Goal: Check status

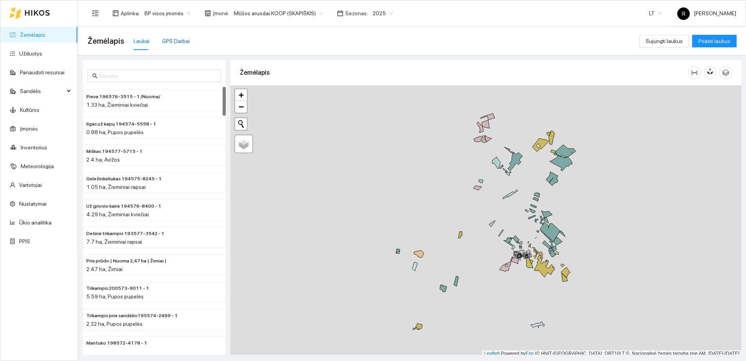
click at [170, 43] on div "GPS Darbai" at bounding box center [176, 41] width 28 height 9
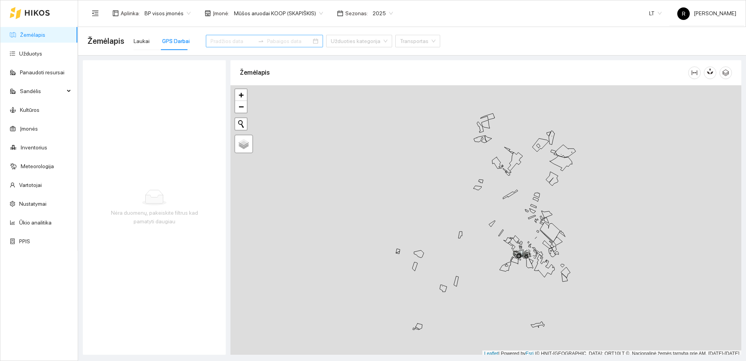
click at [216, 39] on input at bounding box center [233, 41] width 44 height 9
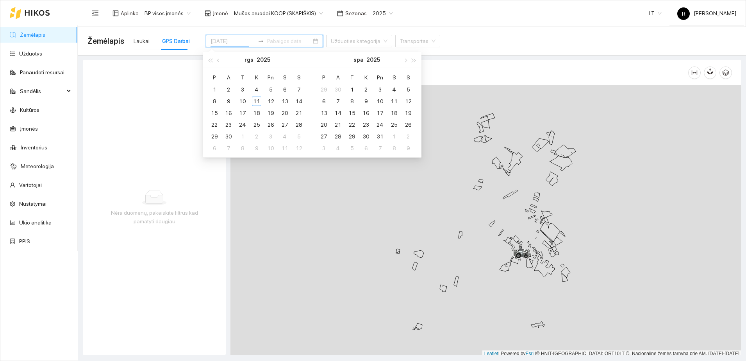
type input "[DATE]"
click at [241, 100] on div "10" at bounding box center [242, 101] width 9 height 9
type input "[DATE]"
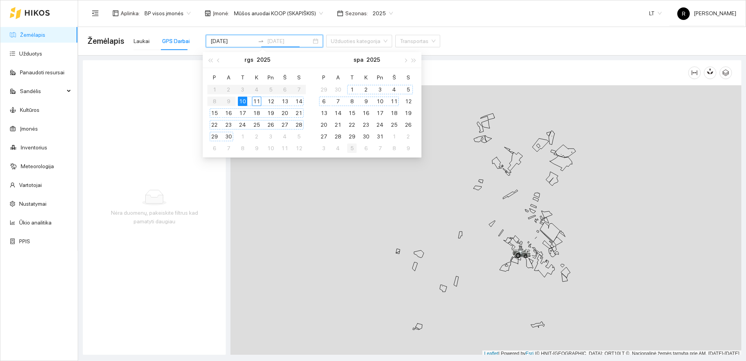
type input "[DATE]"
click at [185, 239] on div "Nėra duomenų, pakeiskite filtrus kad pamatyti daugiau" at bounding box center [154, 207] width 143 height 294
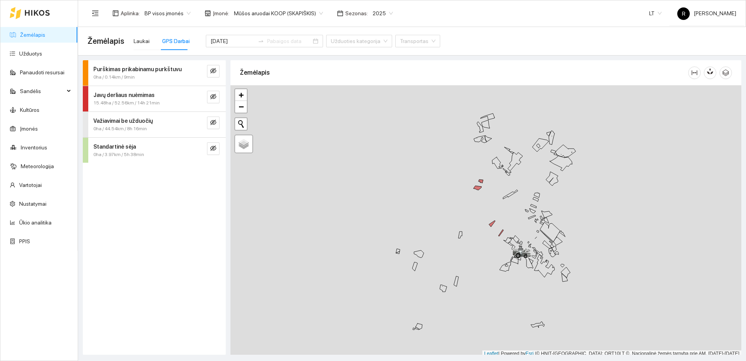
click at [150, 100] on span "15.48ha / 52.56km / 14h 21min" at bounding box center [126, 102] width 66 height 7
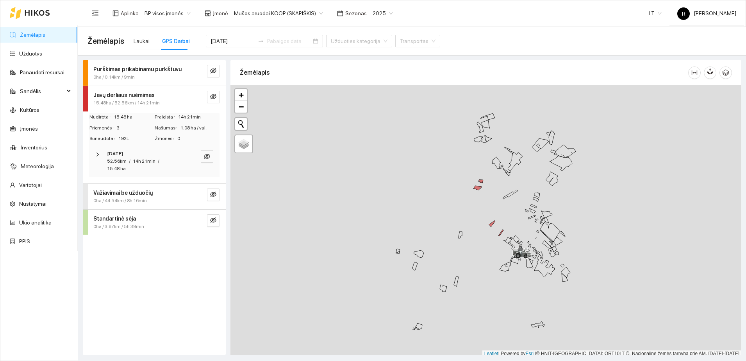
click at [96, 154] on icon "right" at bounding box center [97, 154] width 5 height 5
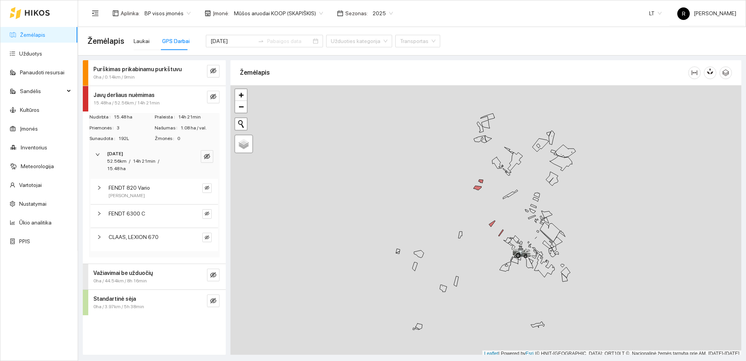
click at [99, 234] on icon "right" at bounding box center [99, 236] width 5 height 5
click at [97, 211] on icon "right" at bounding box center [99, 213] width 5 height 5
